Goal: Information Seeking & Learning: Learn about a topic

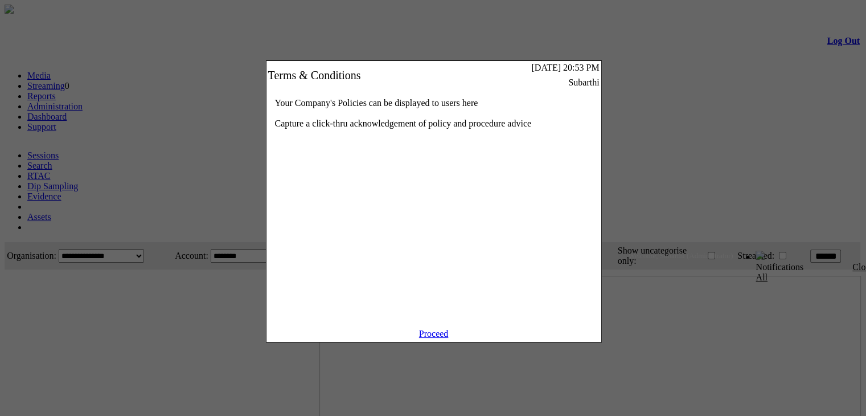
click at [430, 338] on link "Proceed" at bounding box center [434, 334] width 30 height 10
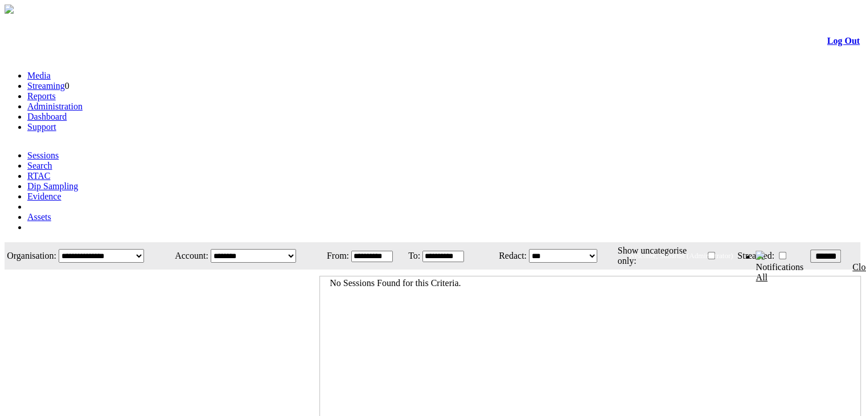
click at [62, 191] on link "Evidence" at bounding box center [44, 196] width 34 height 10
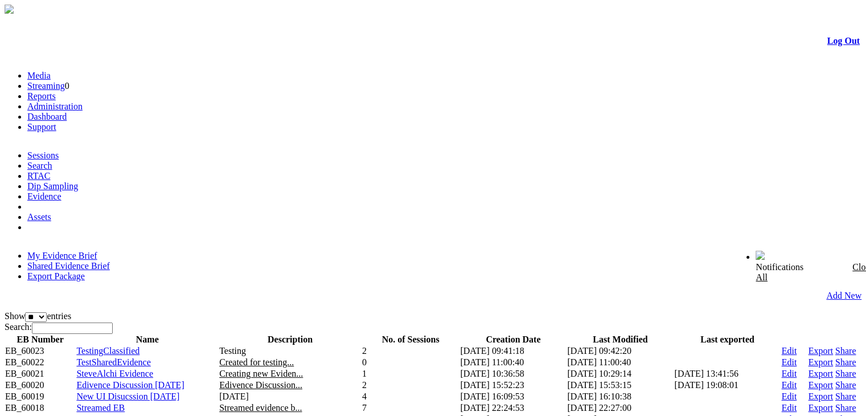
click at [110, 261] on link "Shared Evidence Brief" at bounding box center [68, 266] width 83 height 10
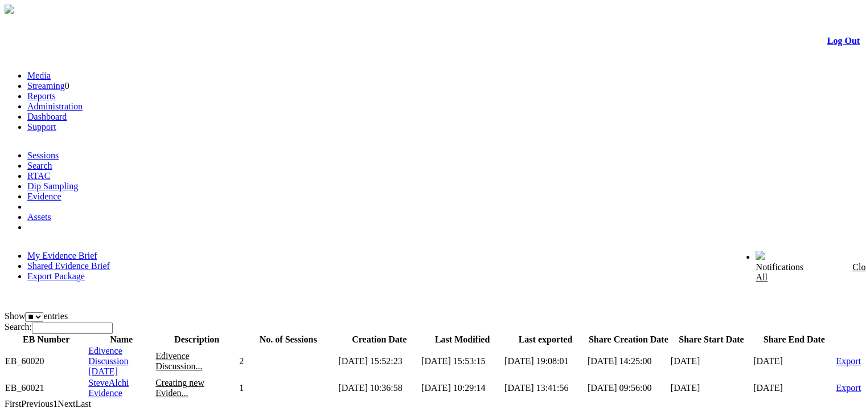
click at [128, 346] on span "Edivence Discussion 13 Jan 2025" at bounding box center [108, 361] width 40 height 30
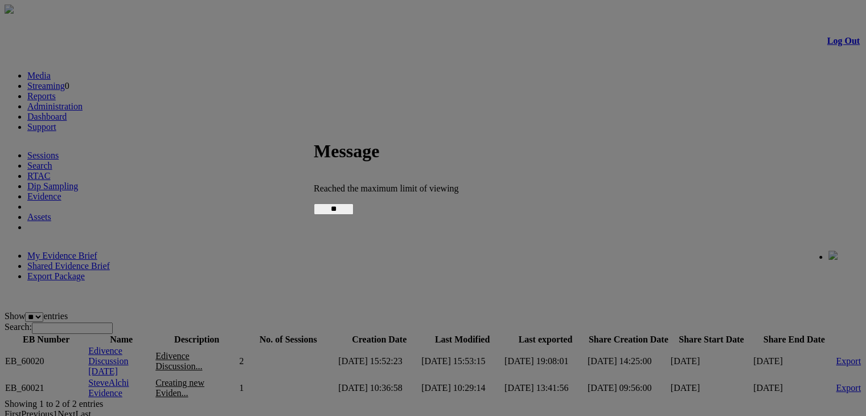
click at [354, 203] on input "**" at bounding box center [334, 208] width 40 height 11
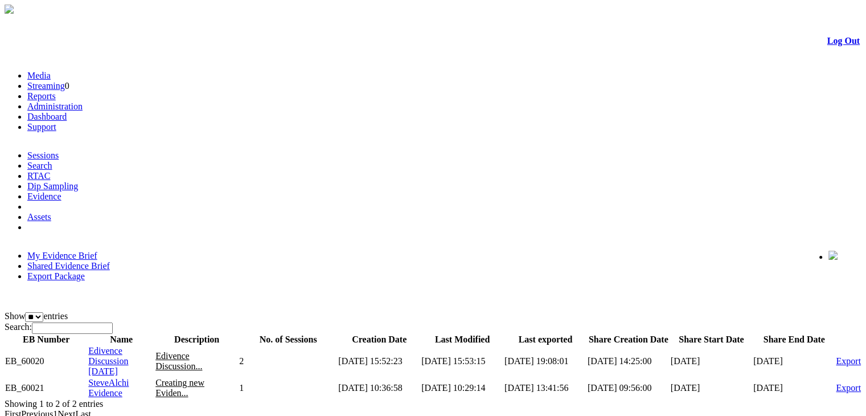
click at [125, 346] on span "Edivence Discussion [DATE]" at bounding box center [108, 361] width 40 height 30
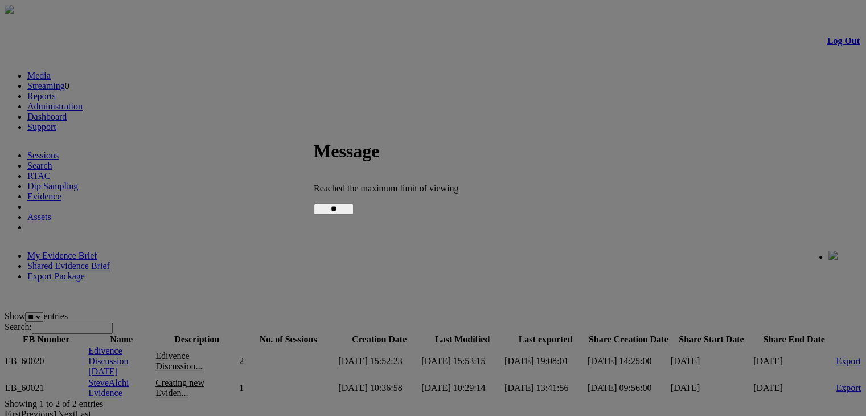
click at [354, 208] on input "**" at bounding box center [334, 208] width 40 height 11
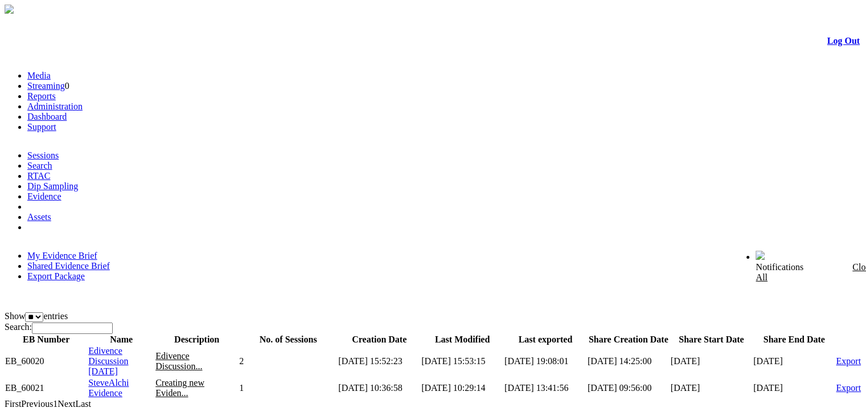
click at [128, 346] on span "Edivence Discussion [DATE]" at bounding box center [108, 361] width 40 height 30
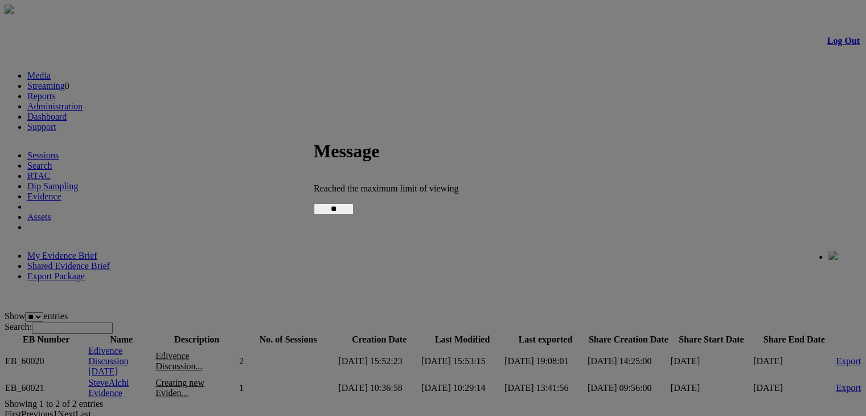
click at [354, 205] on input "**" at bounding box center [334, 208] width 40 height 11
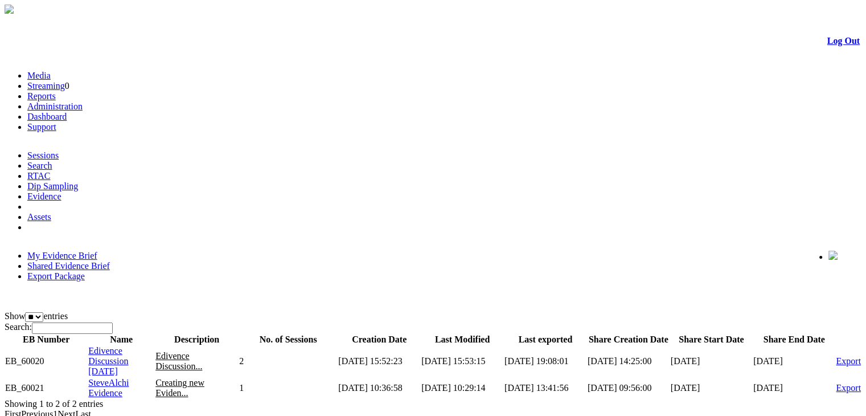
click at [129, 378] on span "SteveAlchi Evidence" at bounding box center [108, 388] width 40 height 20
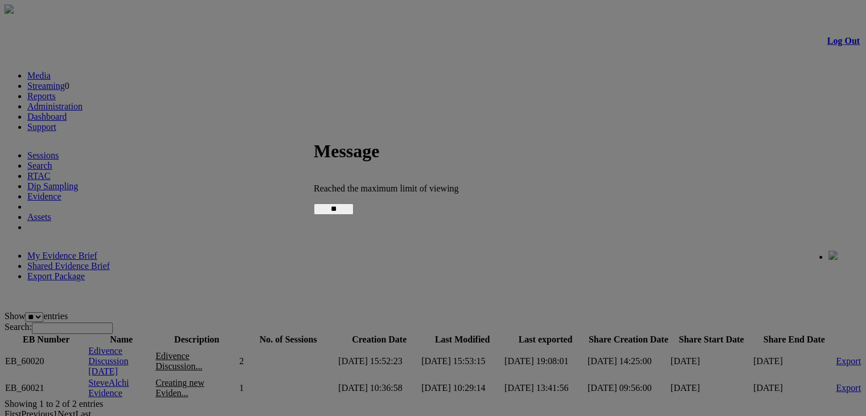
click at [354, 210] on input "**" at bounding box center [334, 208] width 40 height 11
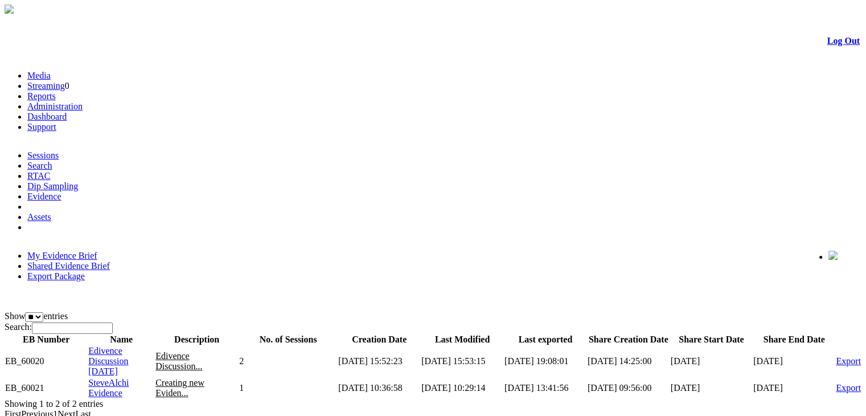
click at [89, 251] on link "My Evidence Brief" at bounding box center [62, 256] width 70 height 10
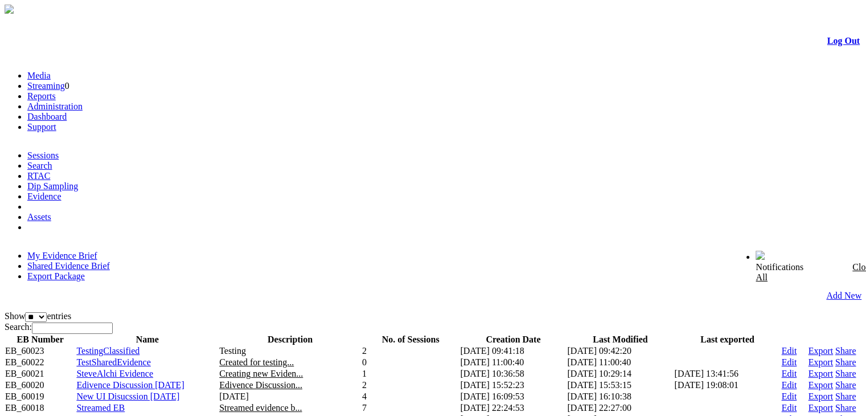
click at [110, 261] on link "Shared Evidence Brief" at bounding box center [68, 266] width 83 height 10
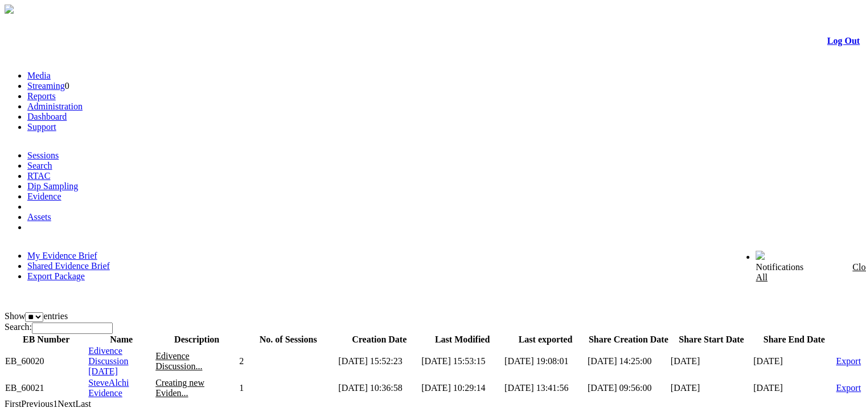
click at [128, 346] on span "Edivence Discussion [DATE]" at bounding box center [108, 361] width 40 height 30
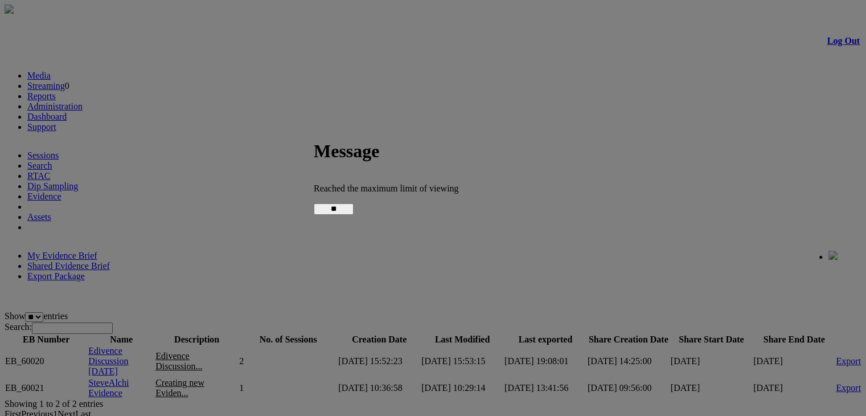
click at [354, 209] on input "**" at bounding box center [334, 208] width 40 height 11
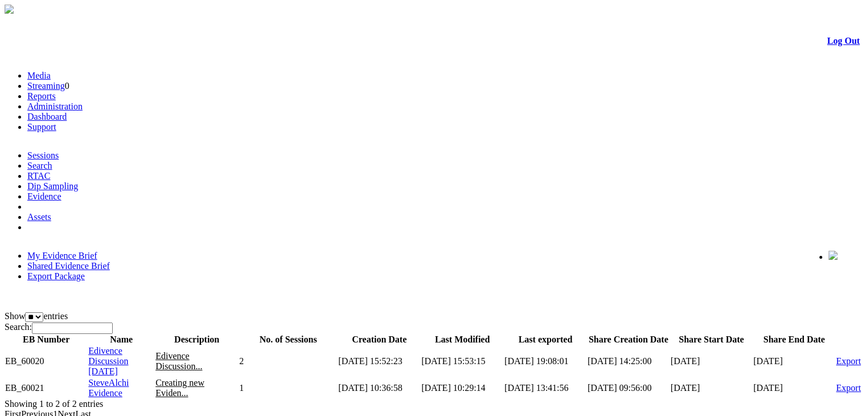
click at [833, 46] on link "Log Out" at bounding box center [844, 41] width 32 height 10
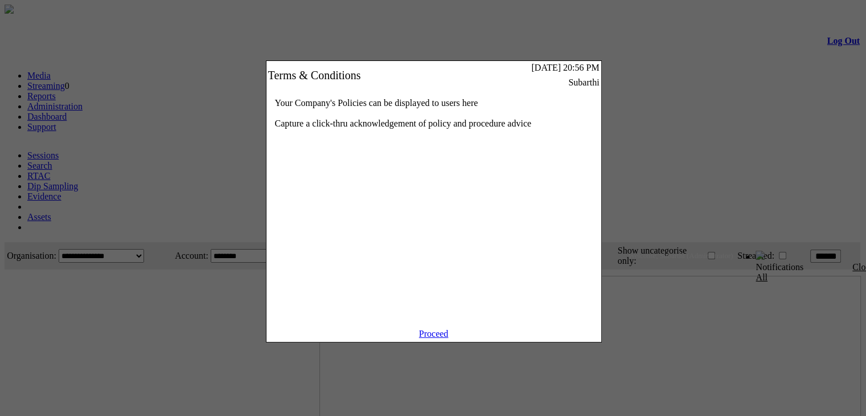
click at [440, 338] on link "Proceed" at bounding box center [434, 334] width 30 height 10
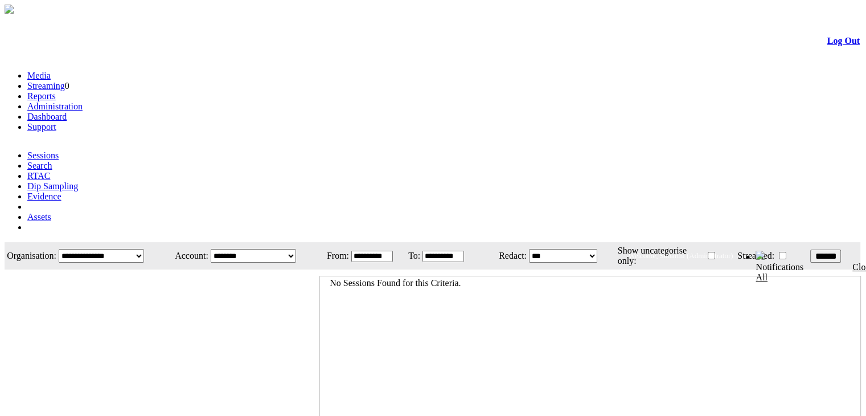
click at [210, 92] on div "Media Streaming 0 Reports Administration Dashboard Support Sessions Search RTAC…" at bounding box center [433, 156] width 857 height 171
drag, startPoint x: 211, startPoint y: 93, endPoint x: 214, endPoint y: 88, distance: 5.9
click at [214, 88] on div "Media Streaming 0 Reports Administration Dashboard Support Sessions Search RTAC…" at bounding box center [433, 156] width 857 height 171
click at [62, 191] on link "Evidence" at bounding box center [44, 196] width 34 height 10
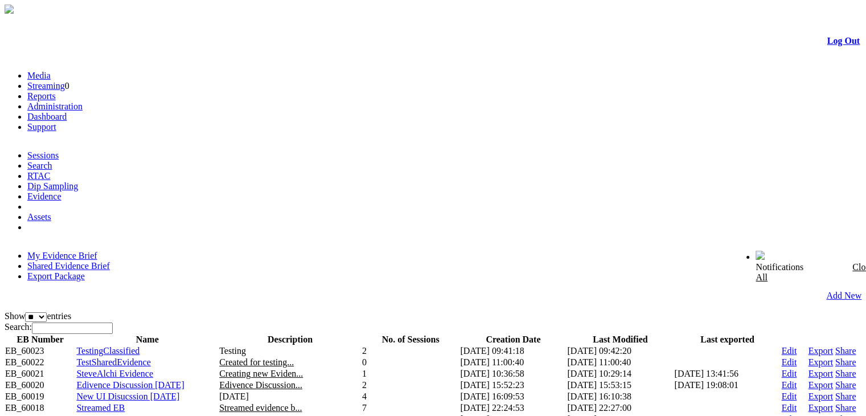
click at [110, 261] on link "Shared Evidence Brief" at bounding box center [68, 266] width 83 height 10
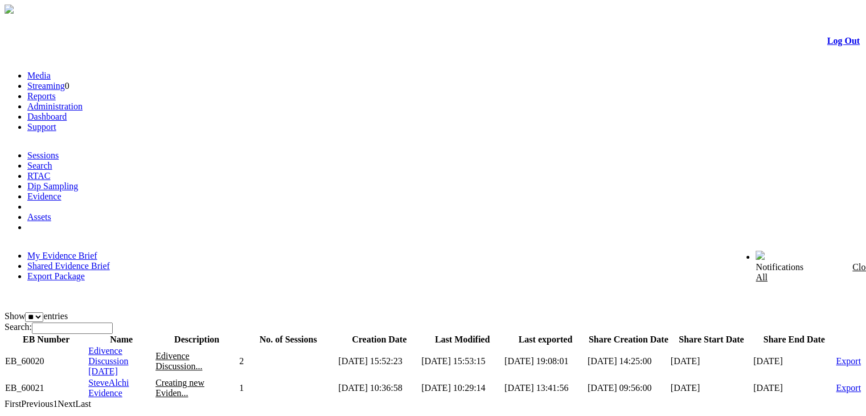
click at [123, 346] on span "Edivence Discussion 13 Jan 2025" at bounding box center [108, 361] width 40 height 30
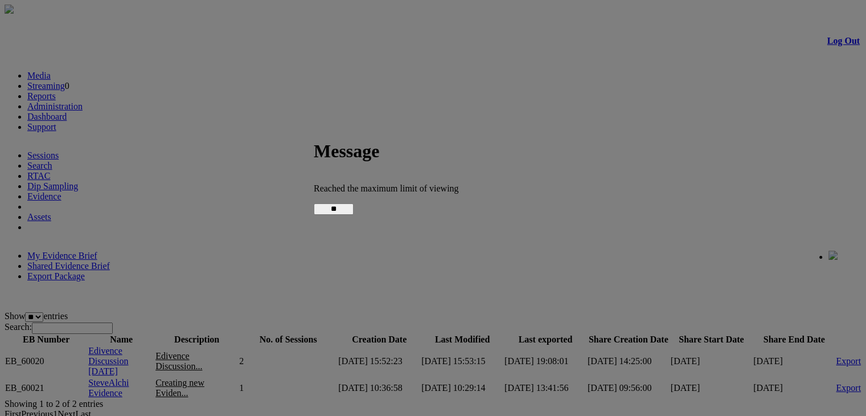
click at [354, 204] on input "**" at bounding box center [334, 208] width 40 height 11
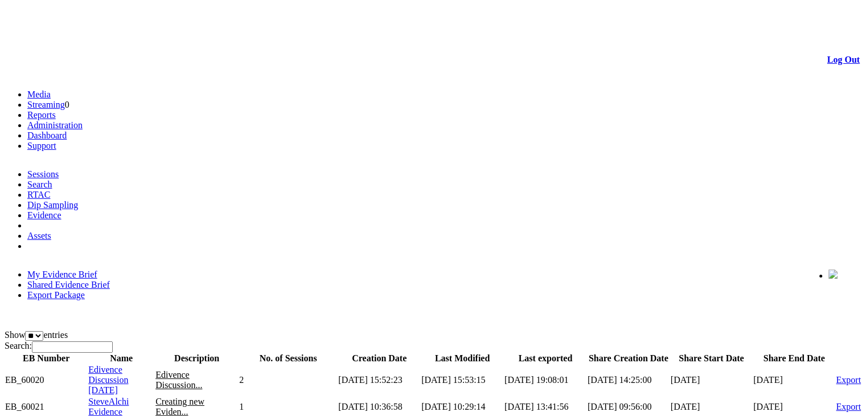
click at [128, 364] on span "Edivence Discussion 13 Jan 2025" at bounding box center [108, 379] width 40 height 30
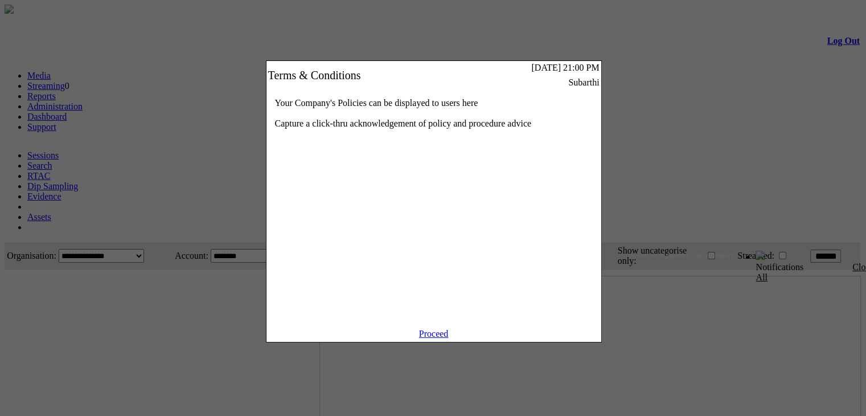
click at [5, 283] on div at bounding box center [433, 208] width 866 height 416
click at [438, 338] on link "Proceed" at bounding box center [434, 334] width 30 height 10
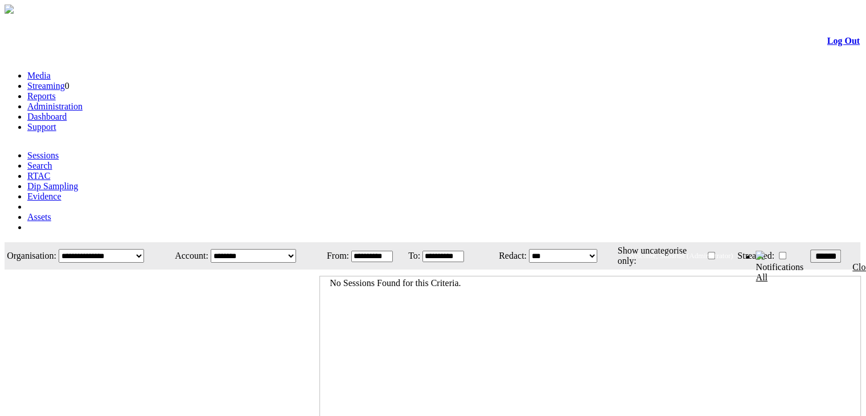
click at [62, 191] on link "Evidence" at bounding box center [44, 196] width 34 height 10
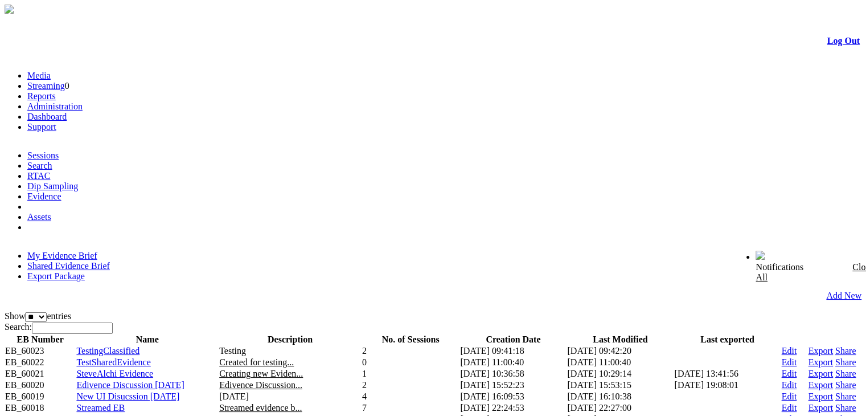
click at [110, 261] on link "Shared Evidence Brief" at bounding box center [68, 266] width 83 height 10
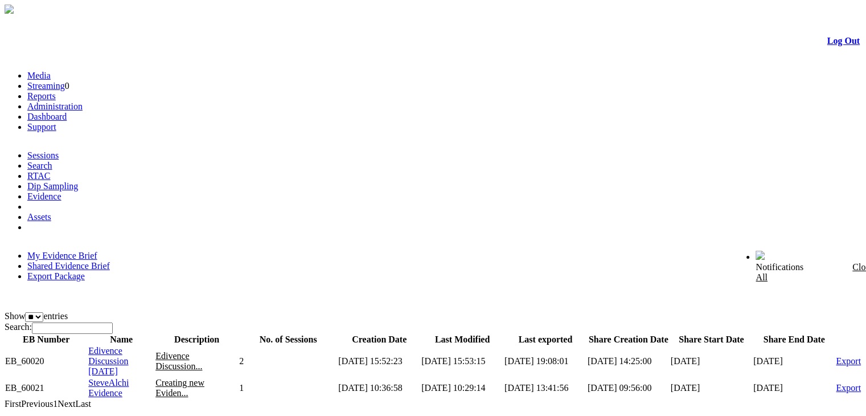
click at [128, 346] on span "Edivence Discussion [DATE]" at bounding box center [108, 361] width 40 height 30
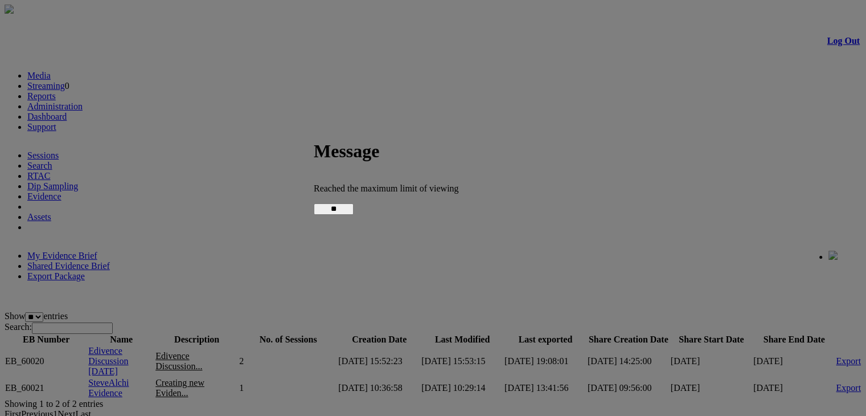
click at [354, 210] on input "**" at bounding box center [334, 208] width 40 height 11
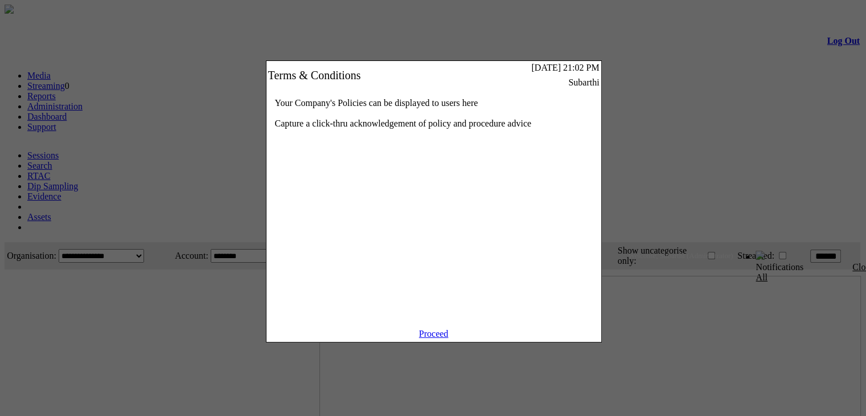
click at [439, 342] on div "Proceed" at bounding box center [434, 335] width 335 height 13
click at [437, 338] on link "Proceed" at bounding box center [434, 334] width 30 height 10
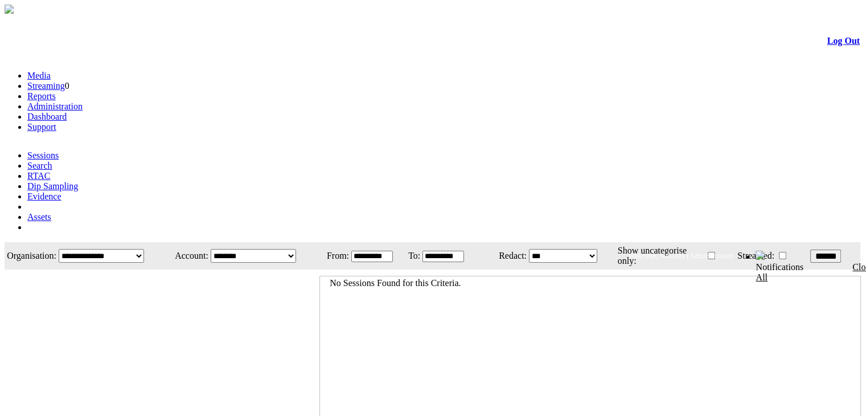
click at [62, 191] on link "Evidence" at bounding box center [44, 196] width 34 height 10
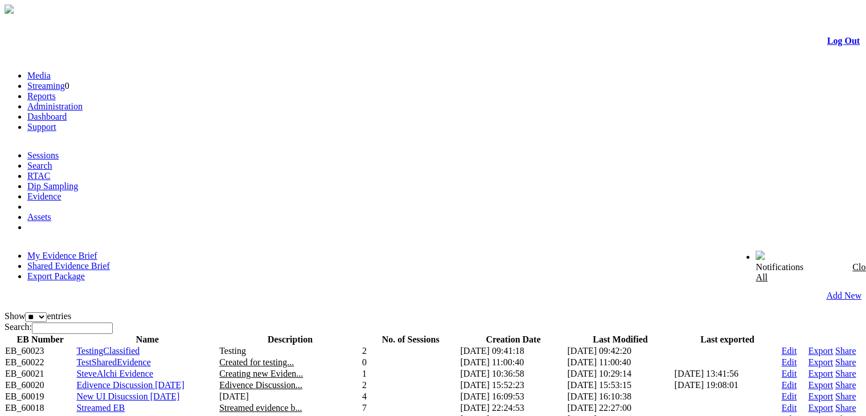
click at [110, 261] on link "Shared Evidence Brief" at bounding box center [68, 266] width 83 height 10
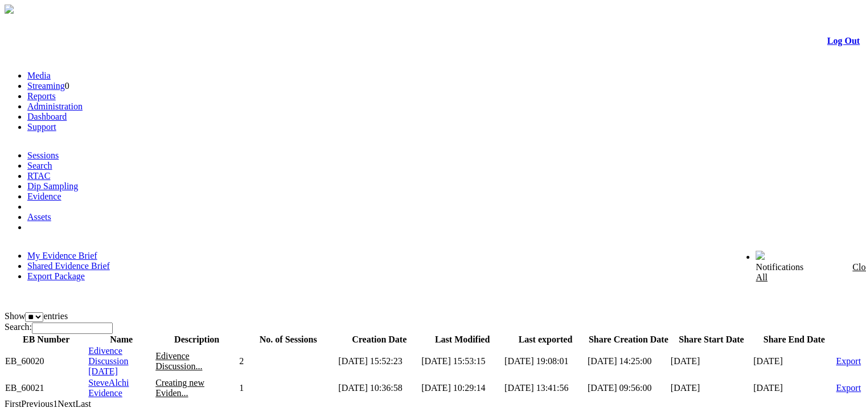
click at [128, 346] on span "Edivence Discussion [DATE]" at bounding box center [108, 361] width 40 height 30
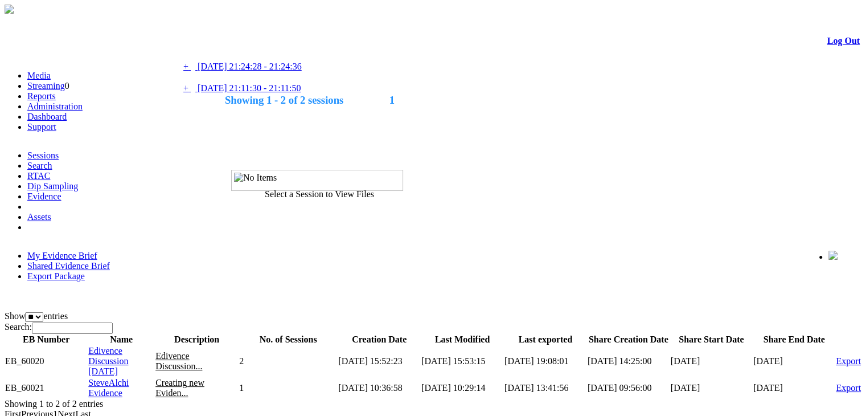
click at [302, 71] on link "+ - [DATE] 21:24:28 - 21:24:36" at bounding box center [242, 67] width 118 height 10
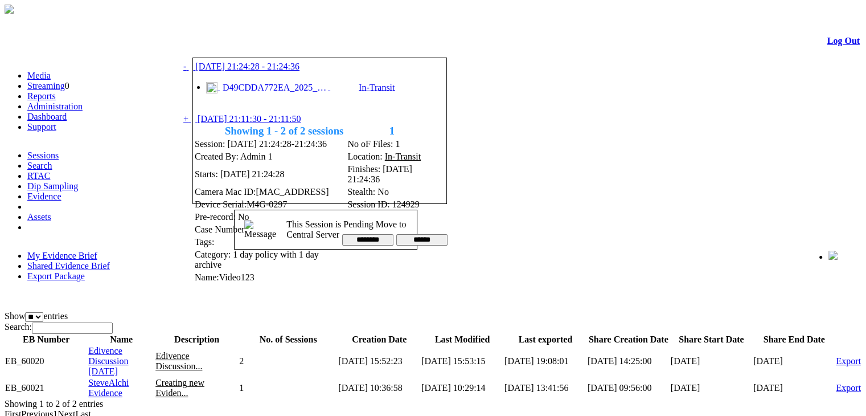
click at [301, 114] on span "[DATE] 21:11:30 - 21:11:50" at bounding box center [249, 119] width 103 height 10
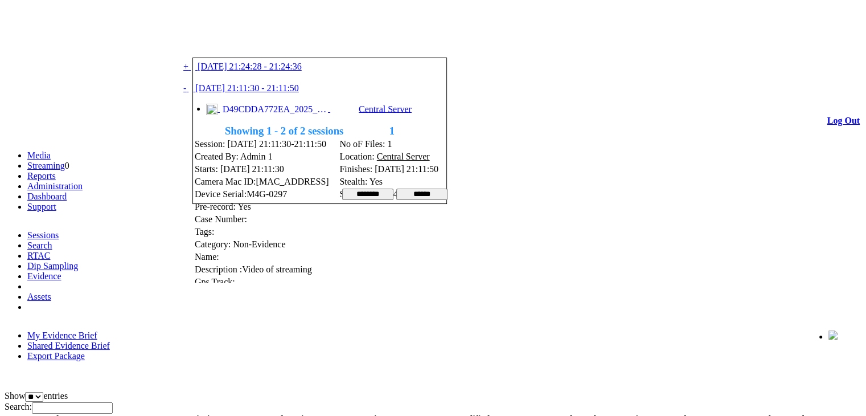
click at [227, 44] on link at bounding box center [227, 44] width 0 height 10
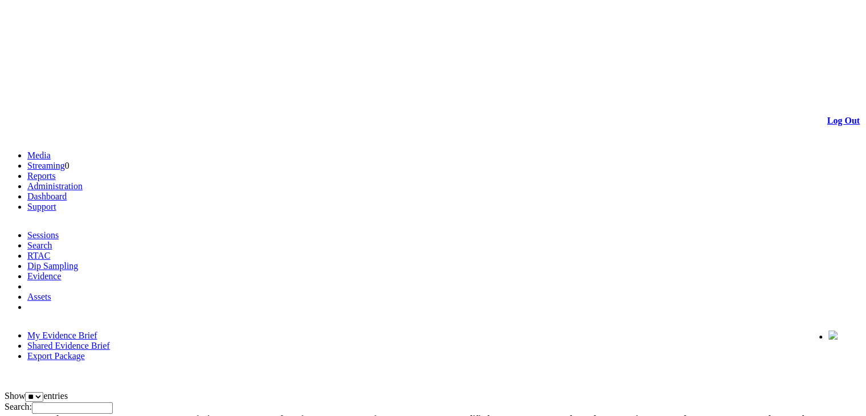
click at [828, 116] on link "Log Out" at bounding box center [844, 121] width 32 height 10
